Goal: Task Accomplishment & Management: Complete application form

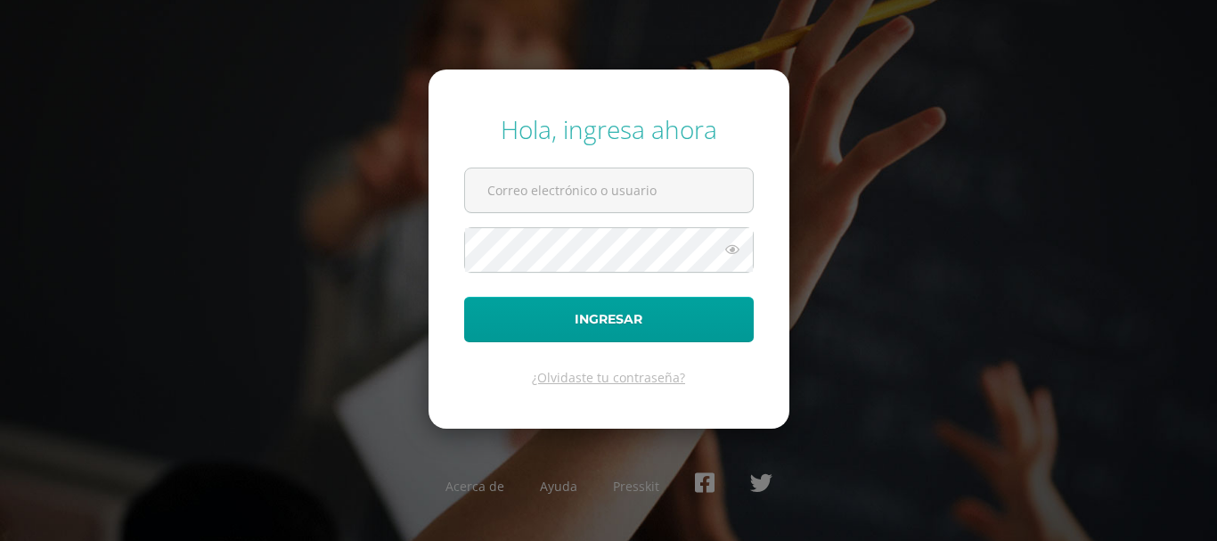
type input "[EMAIL_ADDRESS][DOMAIN_NAME]"
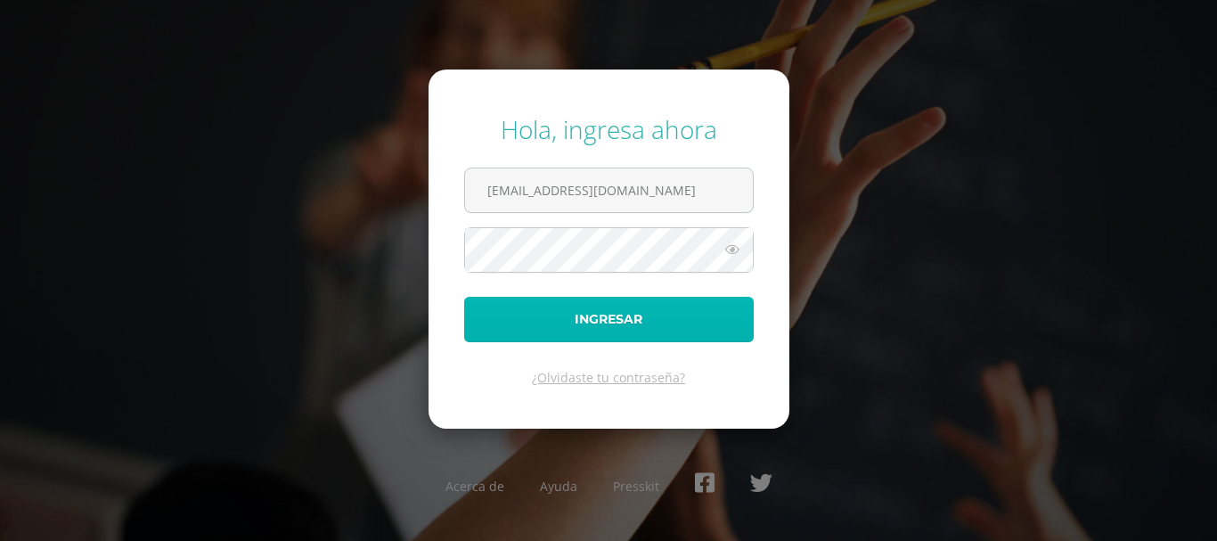
click at [576, 332] on button "Ingresar" at bounding box center [609, 319] width 290 height 45
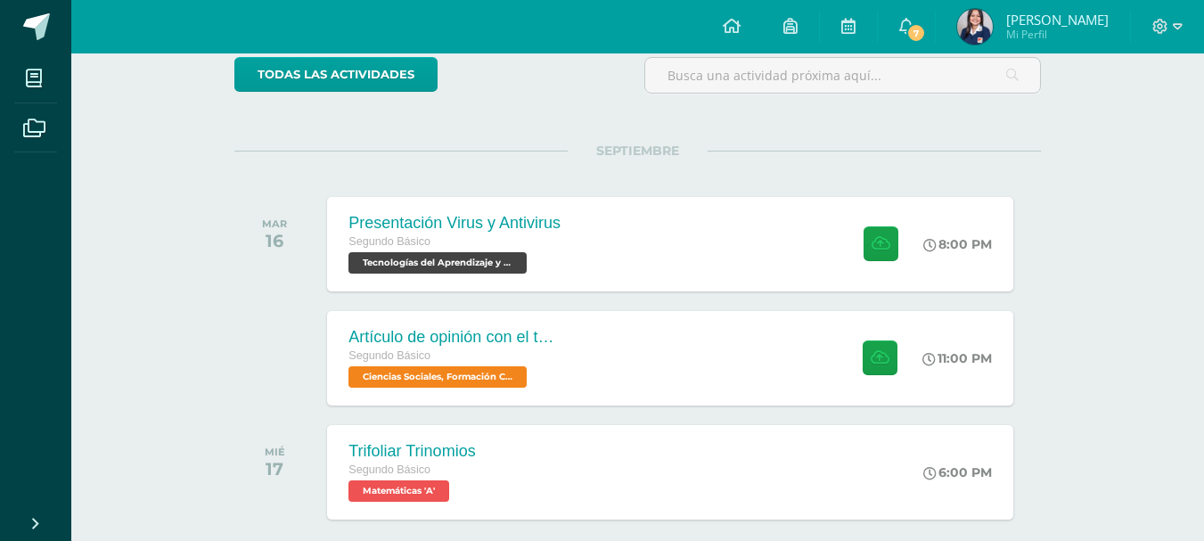
scroll to position [235, 0]
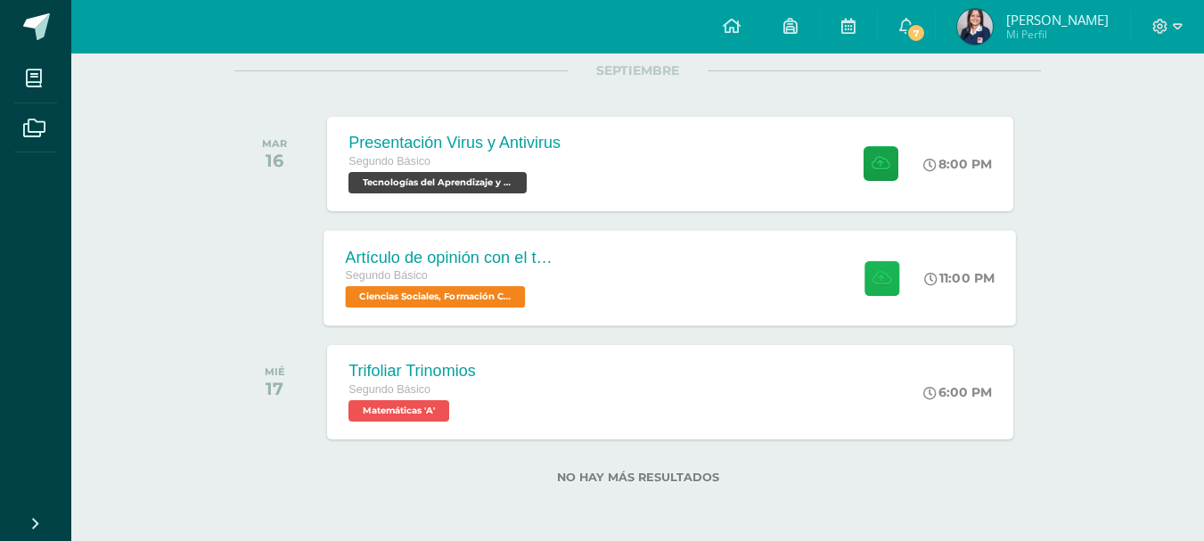
click at [872, 288] on button at bounding box center [881, 277] width 35 height 35
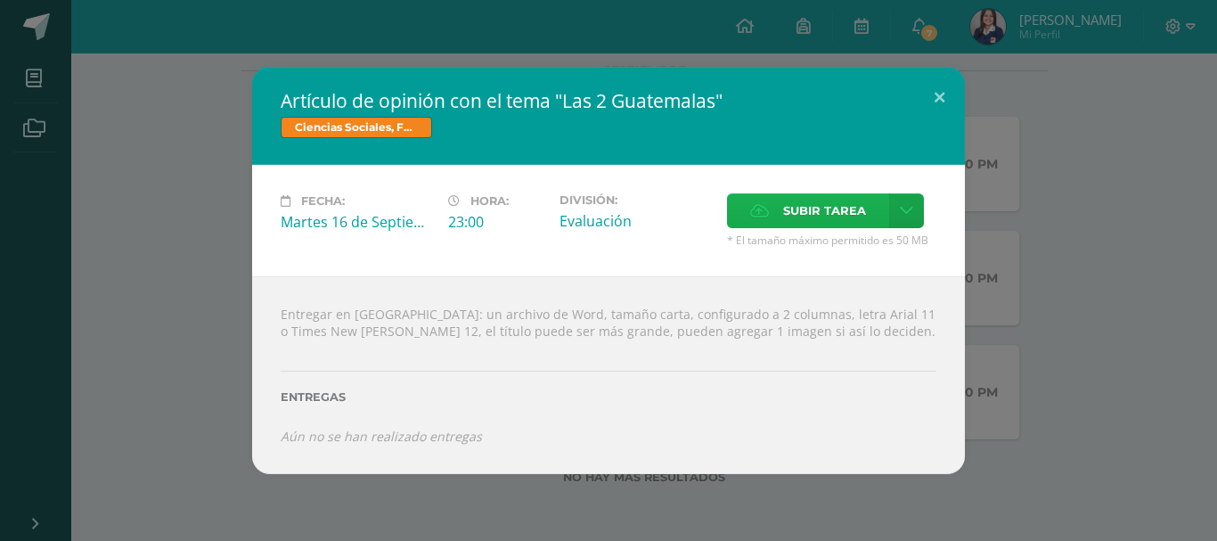
click at [826, 209] on span "Subir tarea" at bounding box center [824, 210] width 83 height 33
click at [0, 0] on input "Subir tarea" at bounding box center [0, 0] width 0 height 0
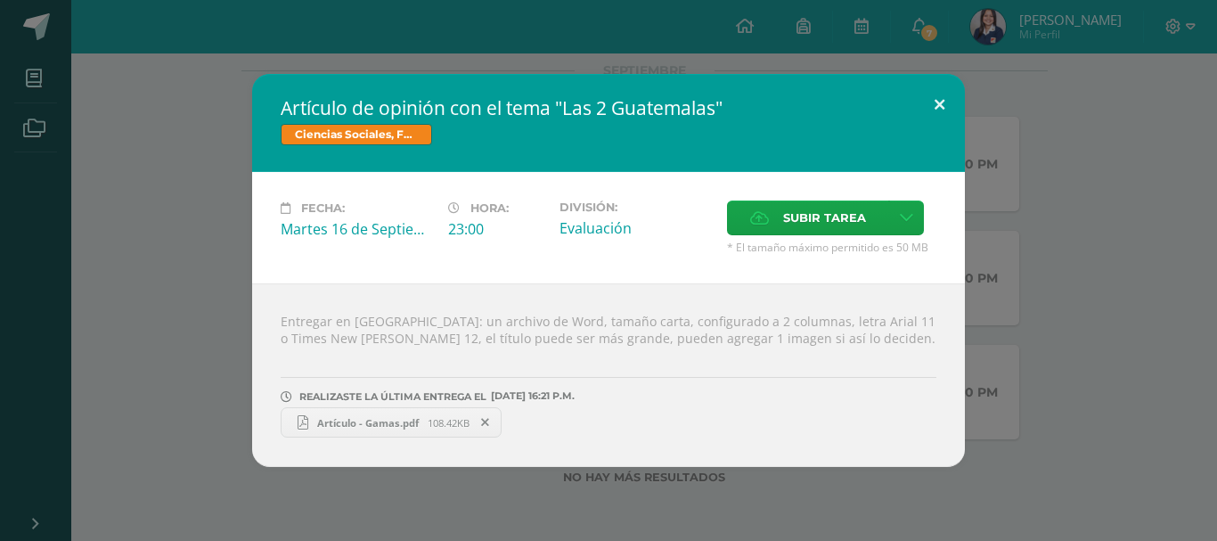
click at [941, 91] on button at bounding box center [939, 104] width 51 height 61
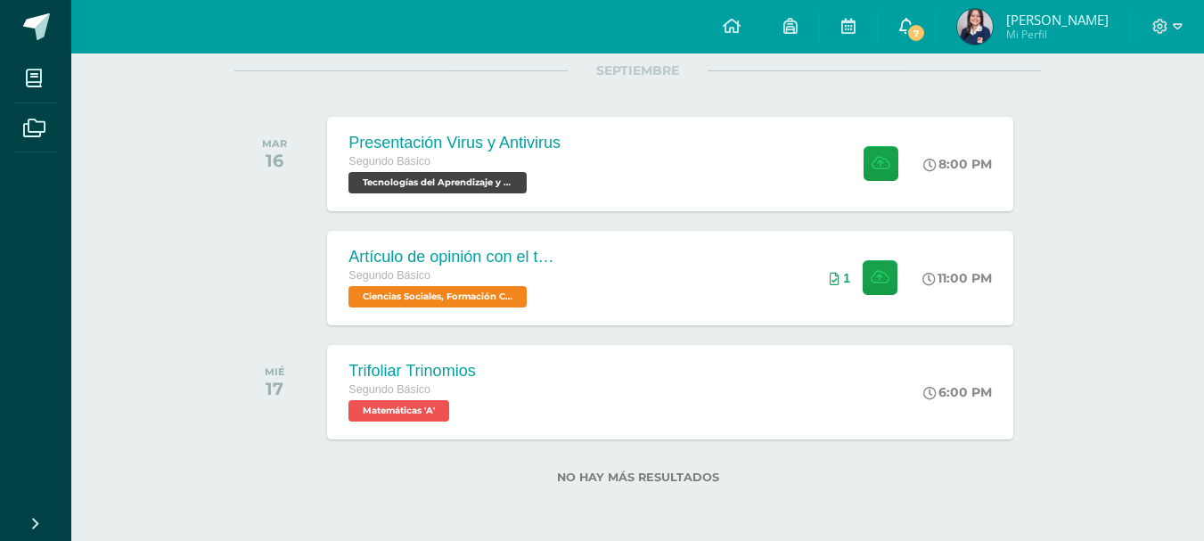
click at [926, 29] on span "7" at bounding box center [916, 33] width 20 height 20
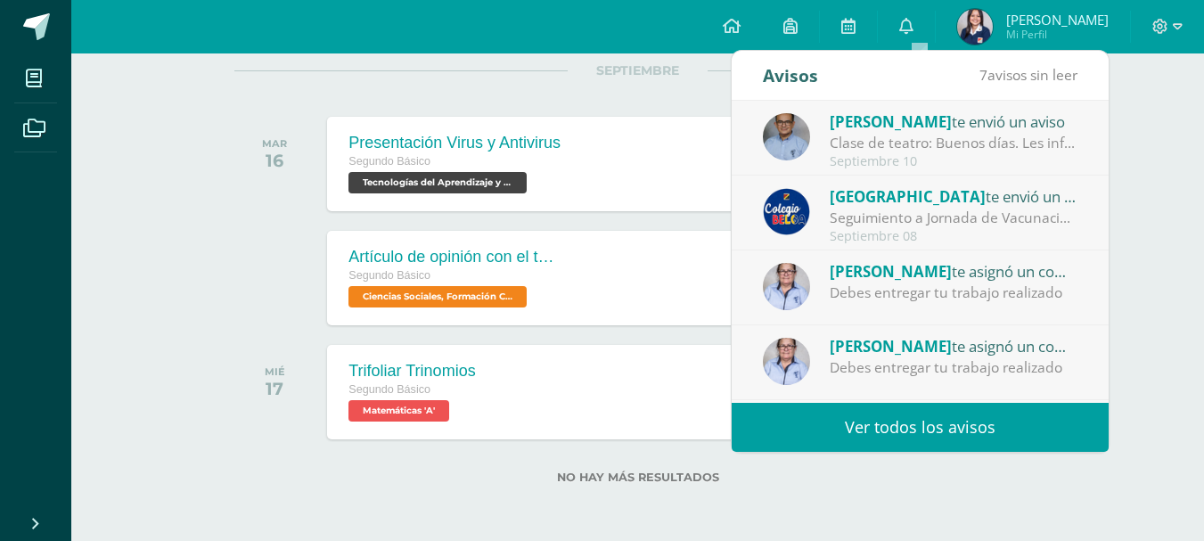
click at [962, 144] on div "Clase de teatro: Buenos días. Les informo que [PERSON_NAME] no trajo al colegio…" at bounding box center [954, 143] width 248 height 20
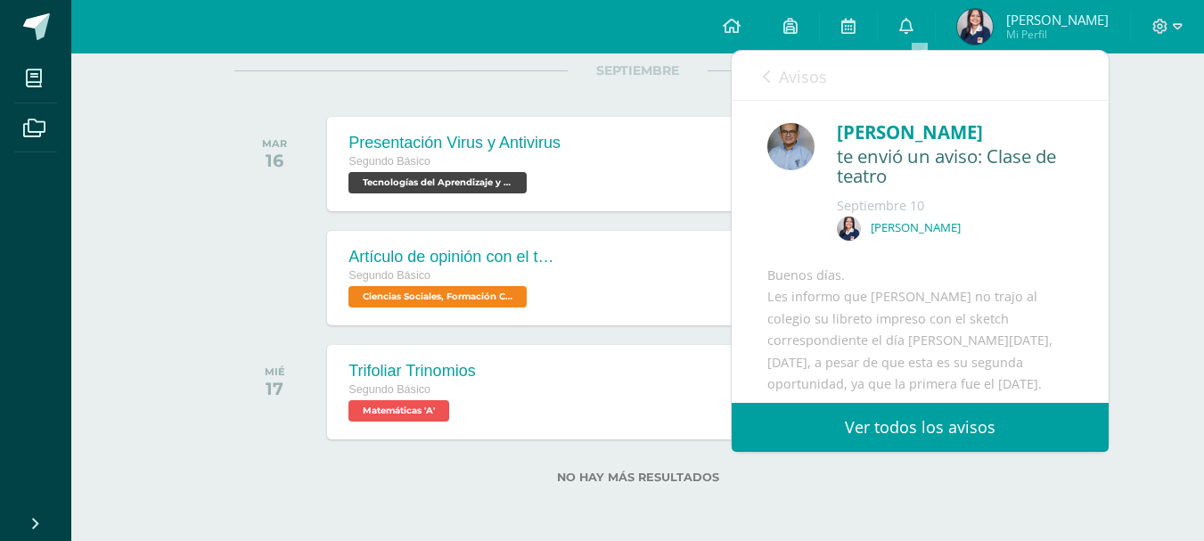
click at [771, 81] on link "Avisos" at bounding box center [795, 76] width 64 height 51
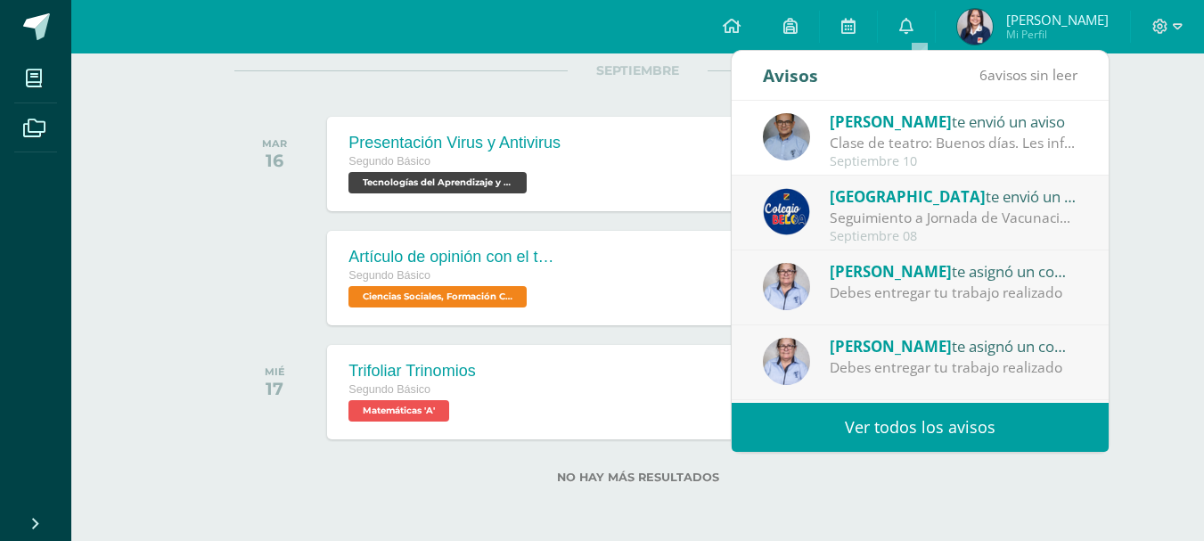
click at [947, 209] on div "Seguimiento a Jornada de Vacunación: Reciban un cordial saludo. Gracias al buen…" at bounding box center [954, 218] width 248 height 20
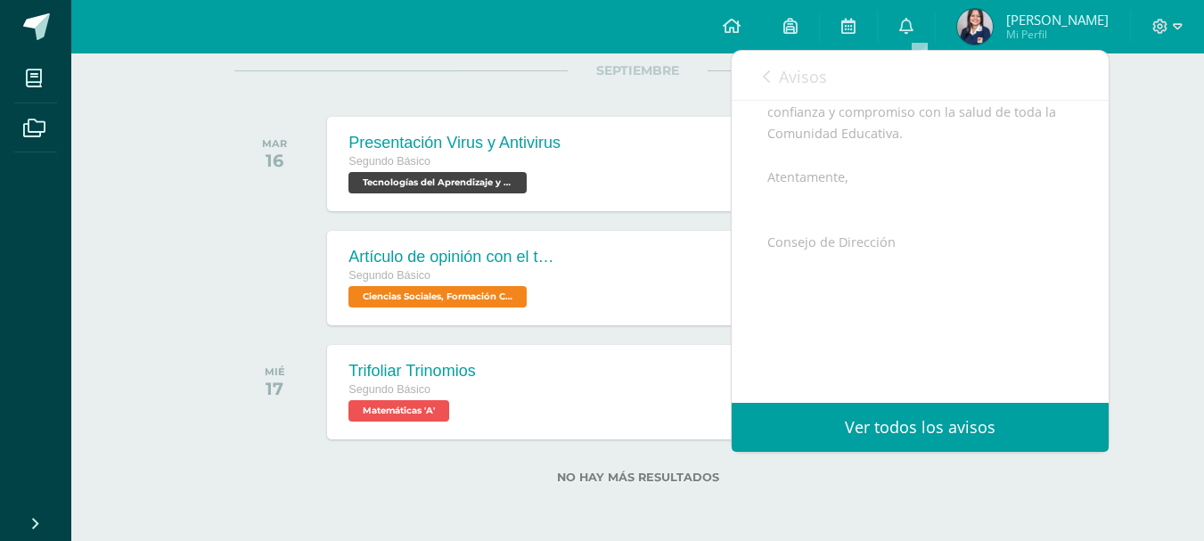
scroll to position [575, 0]
click at [766, 68] on link "Avisos" at bounding box center [795, 76] width 64 height 51
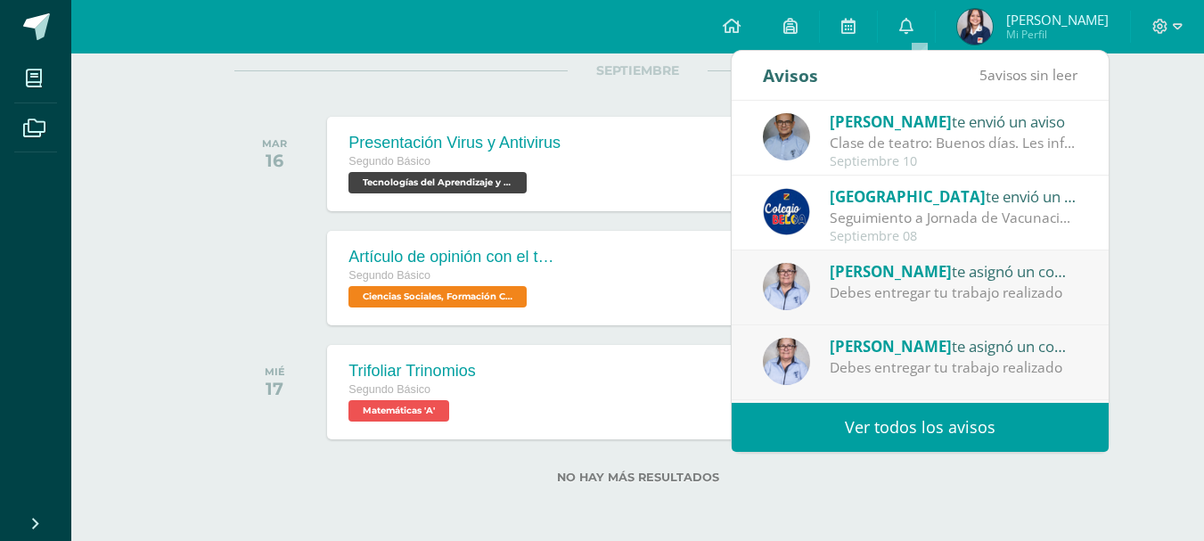
click at [908, 289] on div "Debes entregar tu trabajo realizado" at bounding box center [954, 292] width 248 height 20
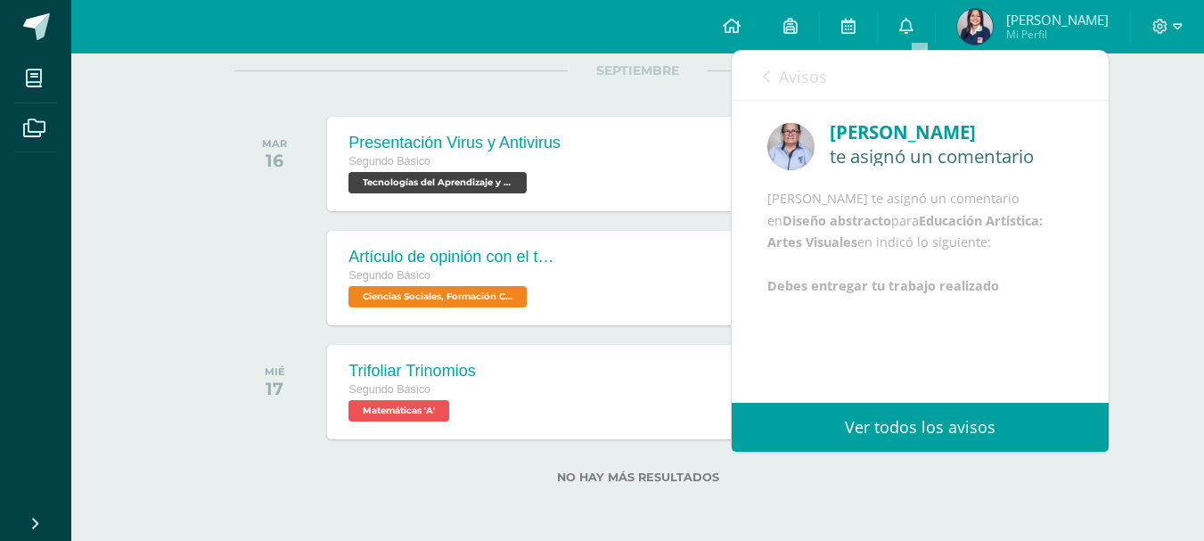
scroll to position [0, 0]
click at [766, 78] on icon at bounding box center [766, 77] width 7 height 14
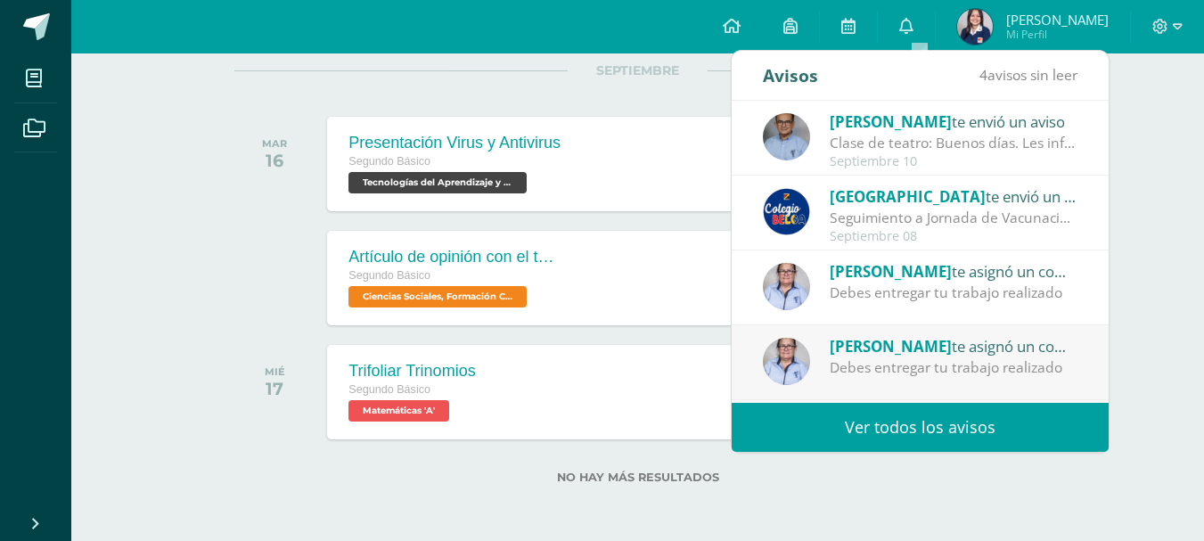
click at [937, 364] on div "Debes entregar tu trabajo realizado" at bounding box center [954, 367] width 248 height 20
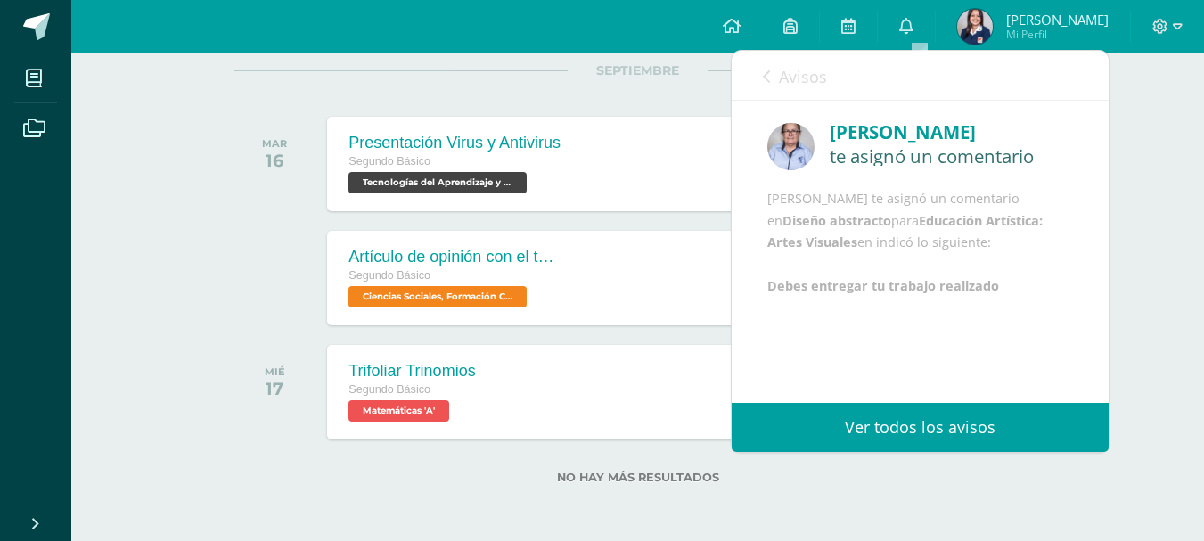
click at [768, 77] on icon at bounding box center [766, 77] width 7 height 14
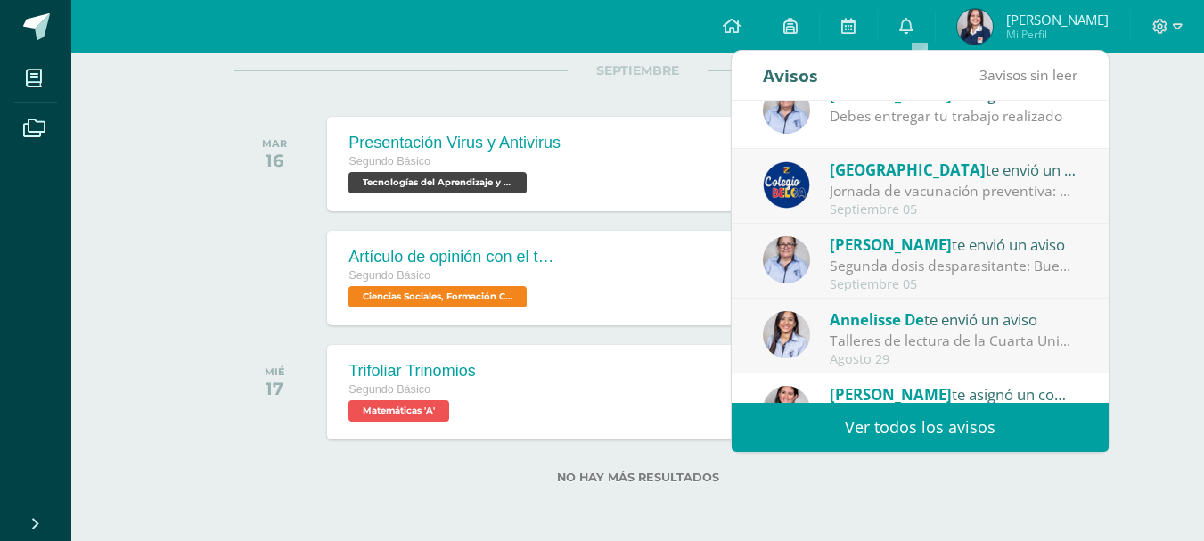
scroll to position [297, 0]
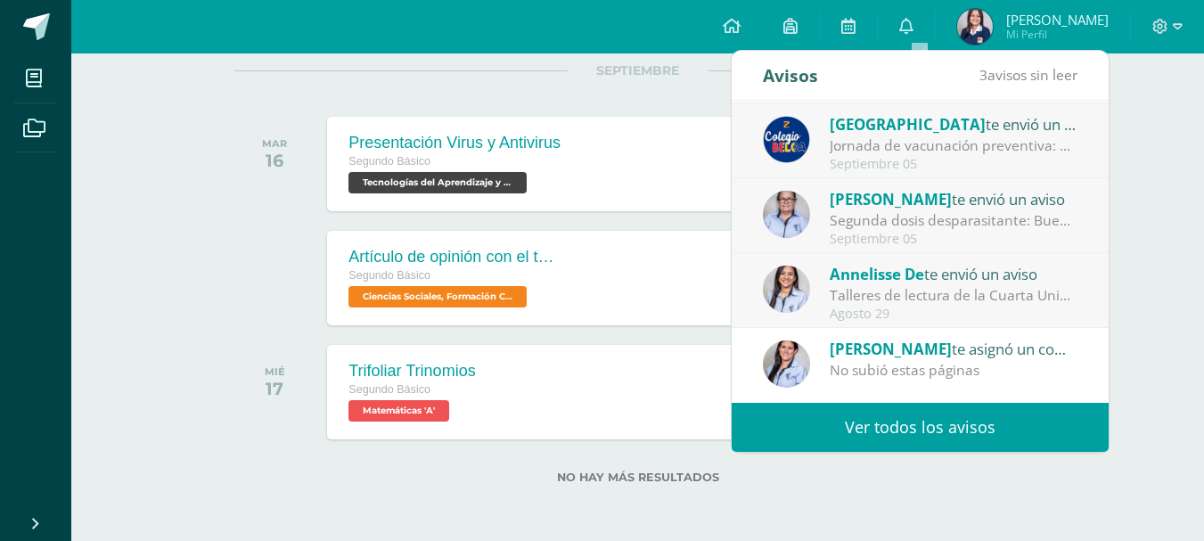
click at [994, 148] on div "Jornada de vacunación preventiva: Estimados Padres y Estimadas Madres de Famili…" at bounding box center [954, 145] width 248 height 20
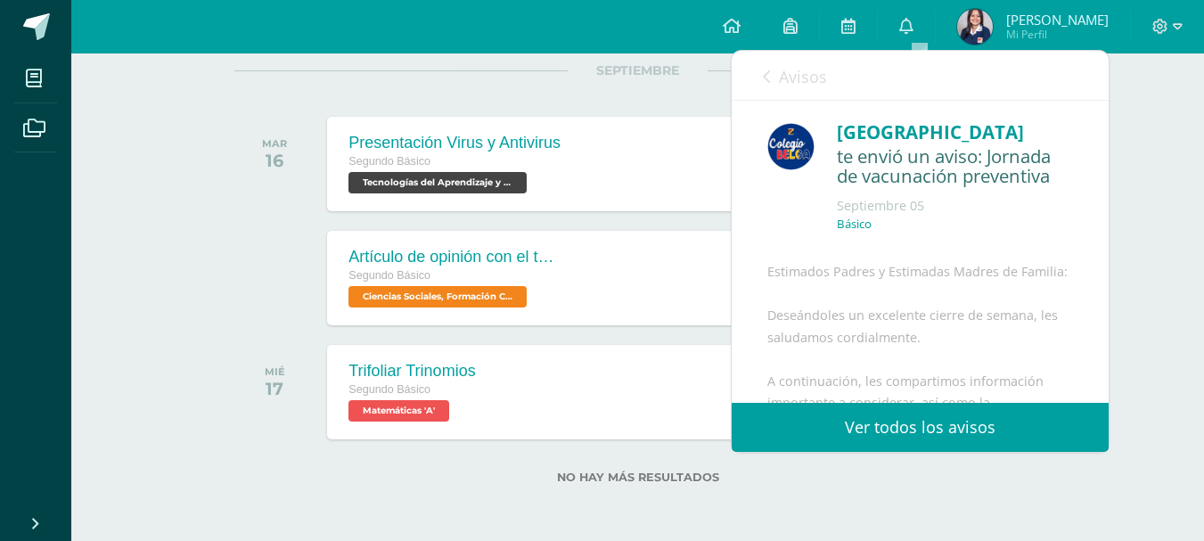
click at [777, 78] on link "Avisos" at bounding box center [795, 76] width 64 height 51
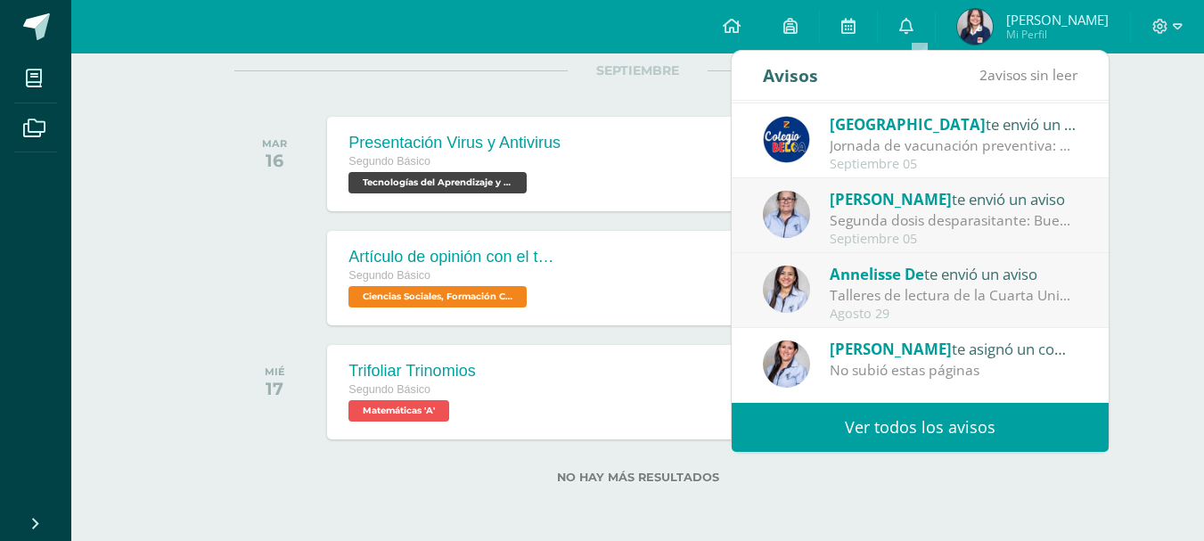
click at [915, 223] on div "Segunda dosis desparasitante: Buenos días. Les comento que el Ministerio de sal…" at bounding box center [954, 220] width 248 height 20
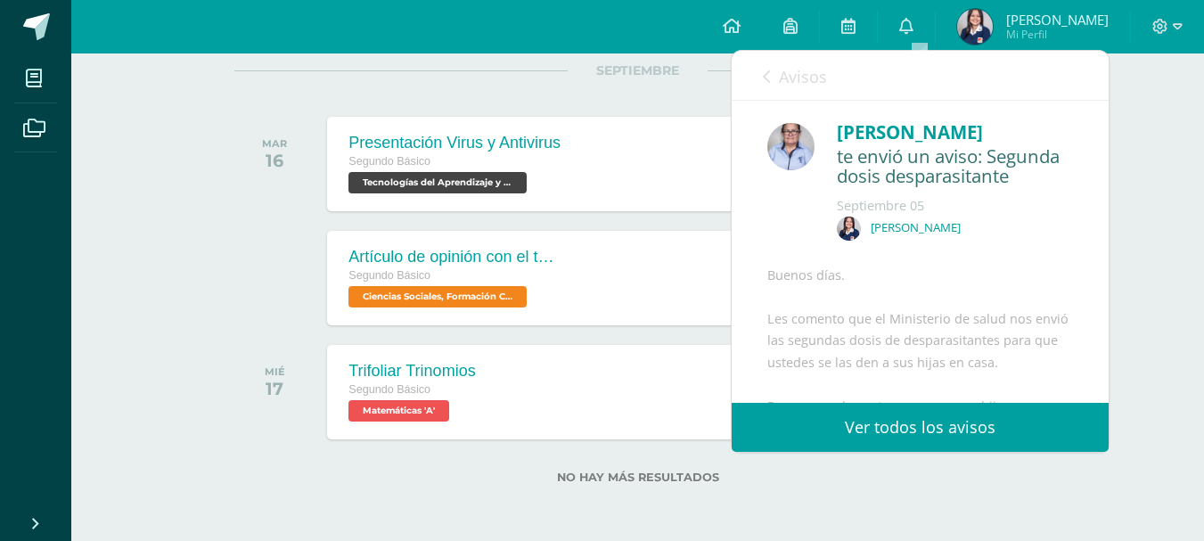
click at [763, 75] on icon at bounding box center [766, 77] width 7 height 14
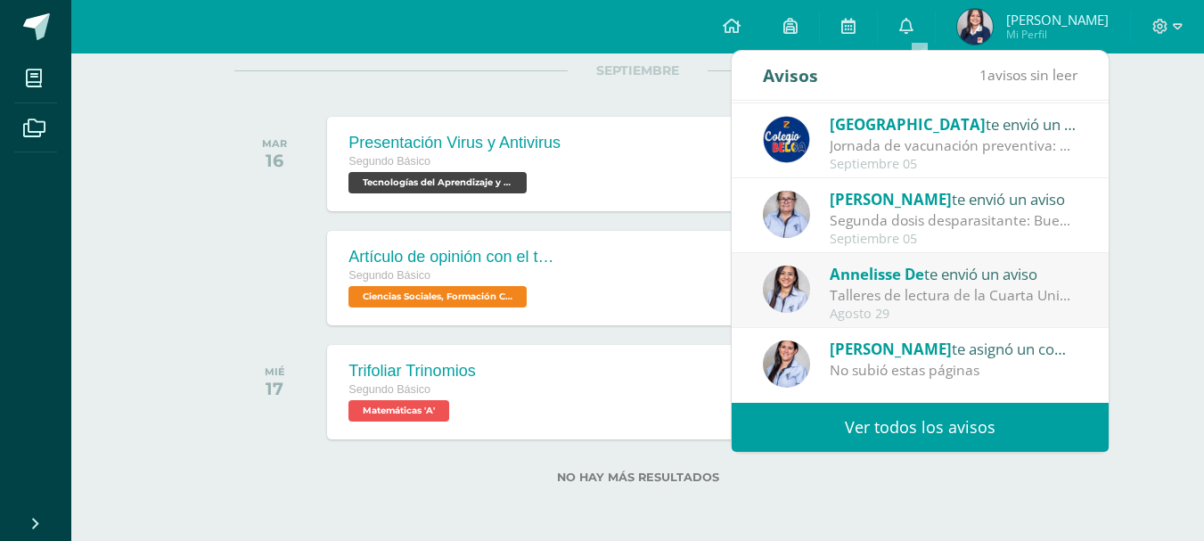
click at [861, 299] on div "Talleres de lectura de la Cuarta Unidad - 2° Básico : Buen día, espero que se e…" at bounding box center [954, 295] width 248 height 20
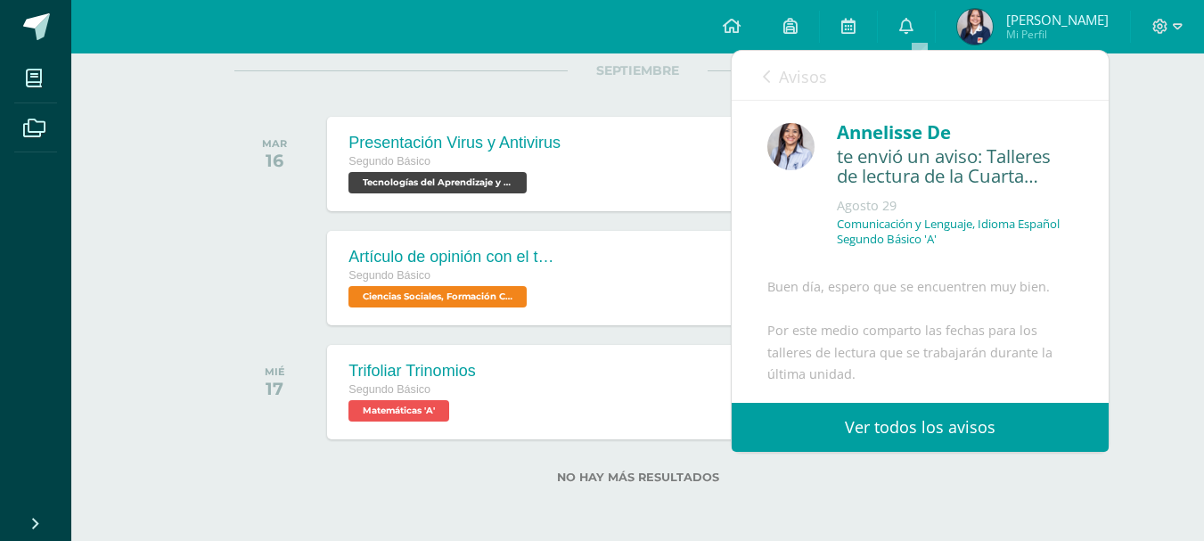
click at [766, 82] on icon at bounding box center [766, 77] width 7 height 14
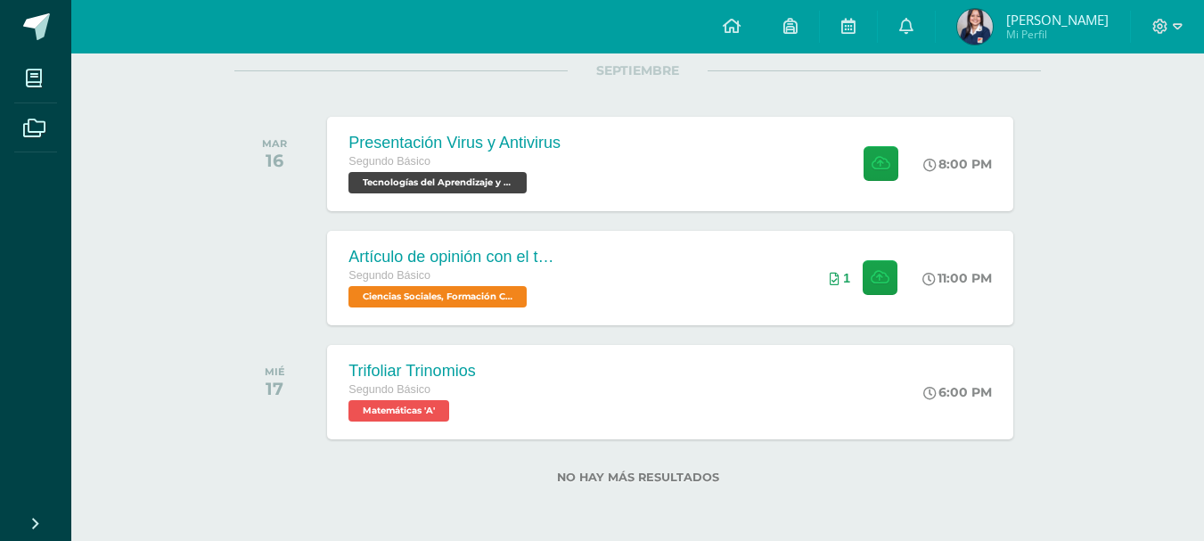
click at [946, 528] on div "todas las Actividades No tienes actividades Échale un vistazo a los demás perío…" at bounding box center [638, 241] width 878 height 600
